Goal: Check status

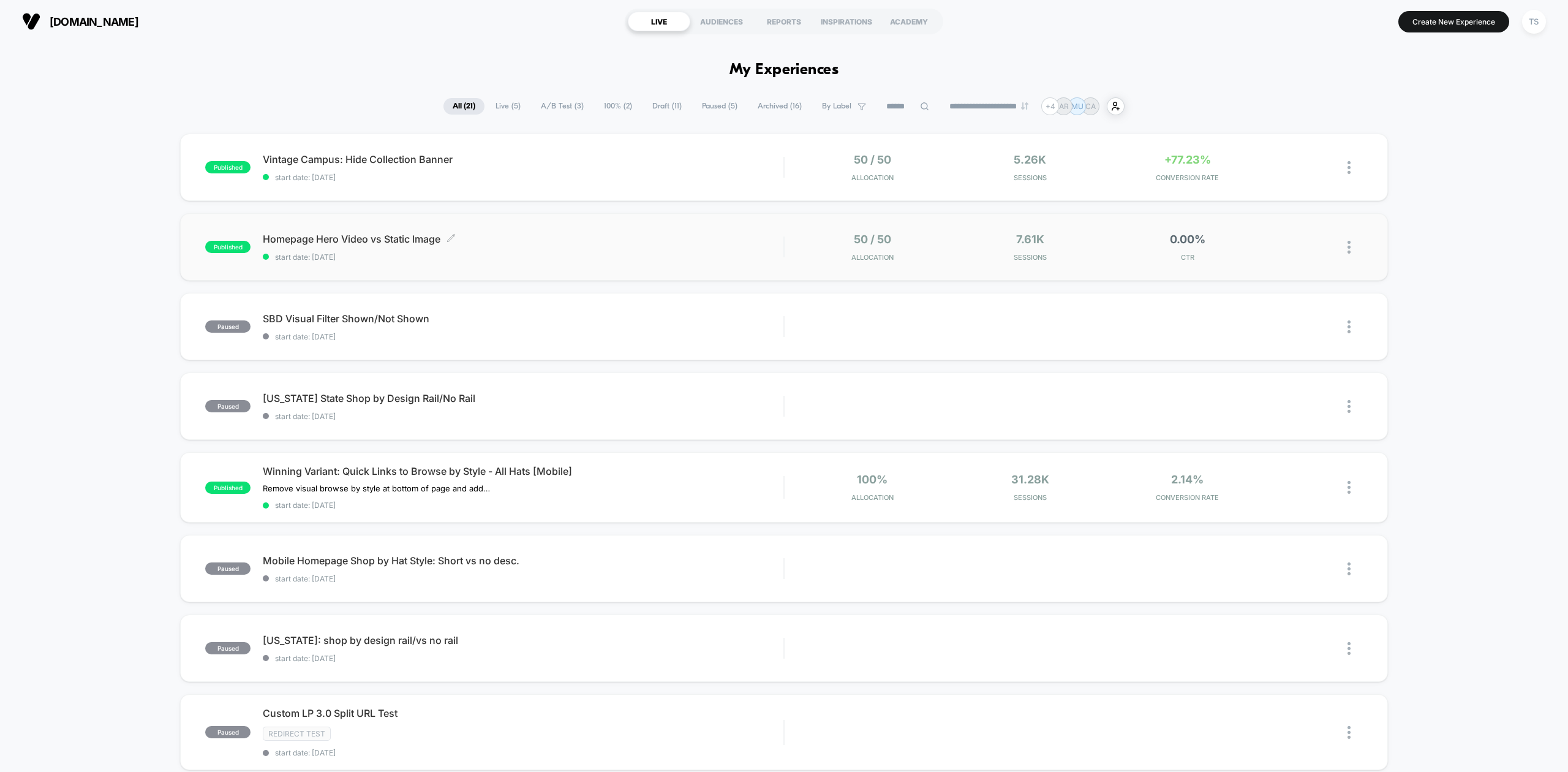
click at [368, 235] on span "Homepage Hero Video vs Static Image Click to edit experience details" at bounding box center [523, 239] width 521 height 13
